Goal: Check status: Check status

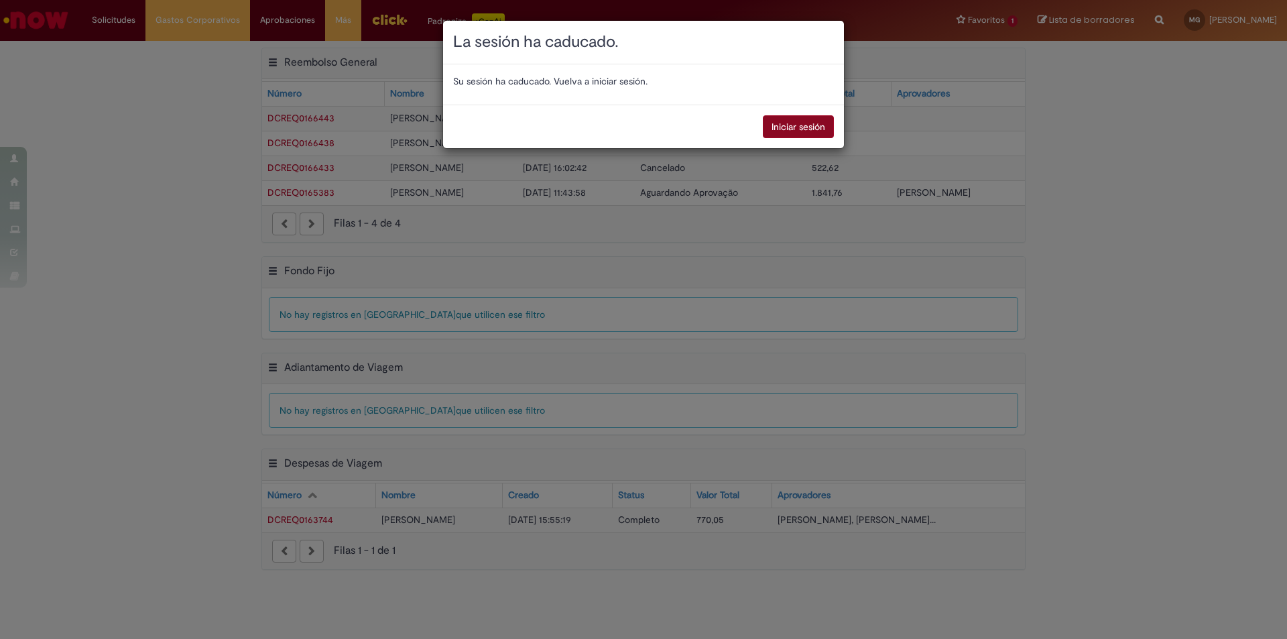
click at [795, 119] on button "Iniciar sesión" at bounding box center [798, 126] width 71 height 23
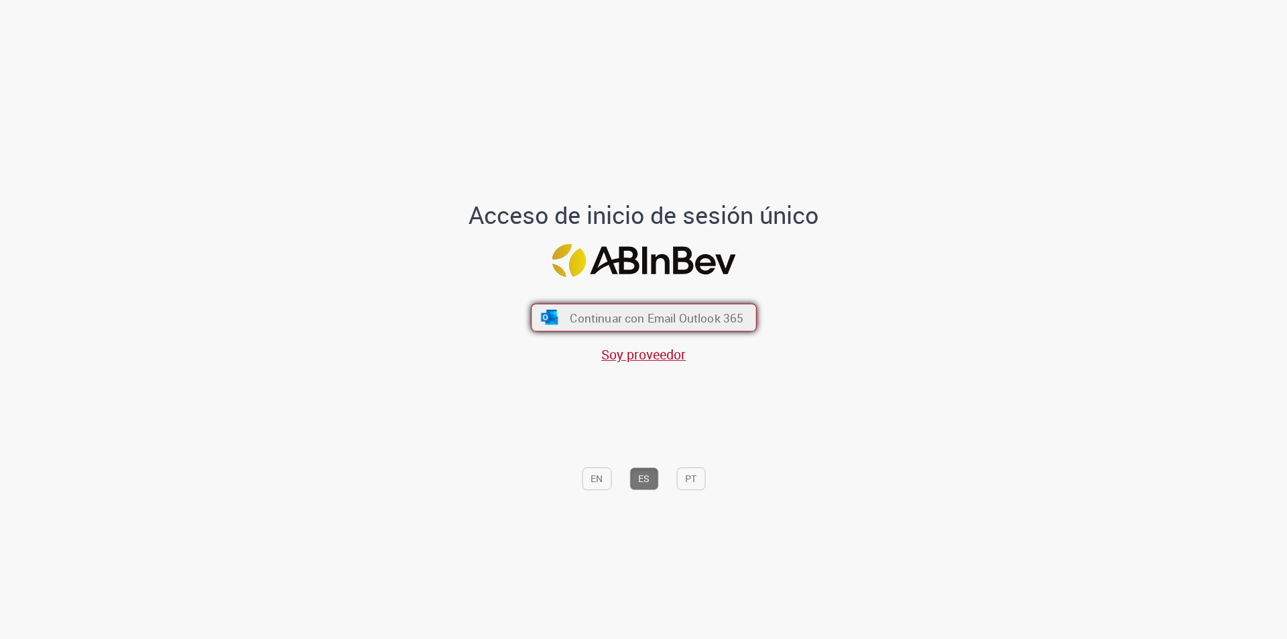
click at [551, 320] on img "submit" at bounding box center [549, 317] width 19 height 15
